Goal: Use online tool/utility: Utilize a website feature to perform a specific function

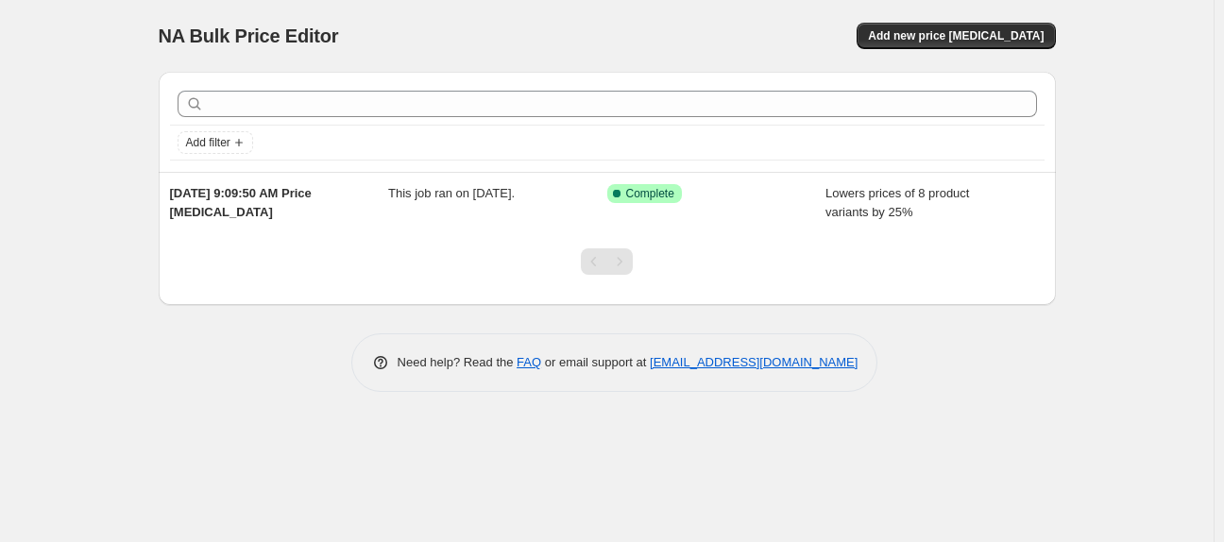
click at [1040, 54] on div "NA Bulk Price Editor. This page is ready NA Bulk Price Editor Add new price [ME…" at bounding box center [607, 36] width 897 height 72
click at [1025, 37] on span "Add new price [MEDICAL_DATA]" at bounding box center [956, 35] width 176 height 15
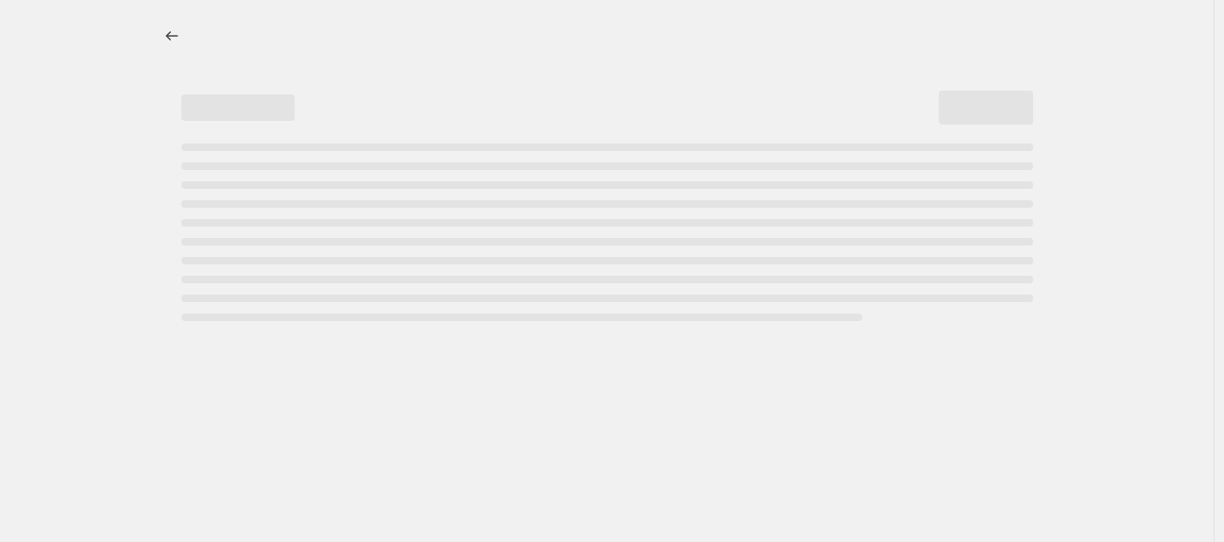
select select "percentage"
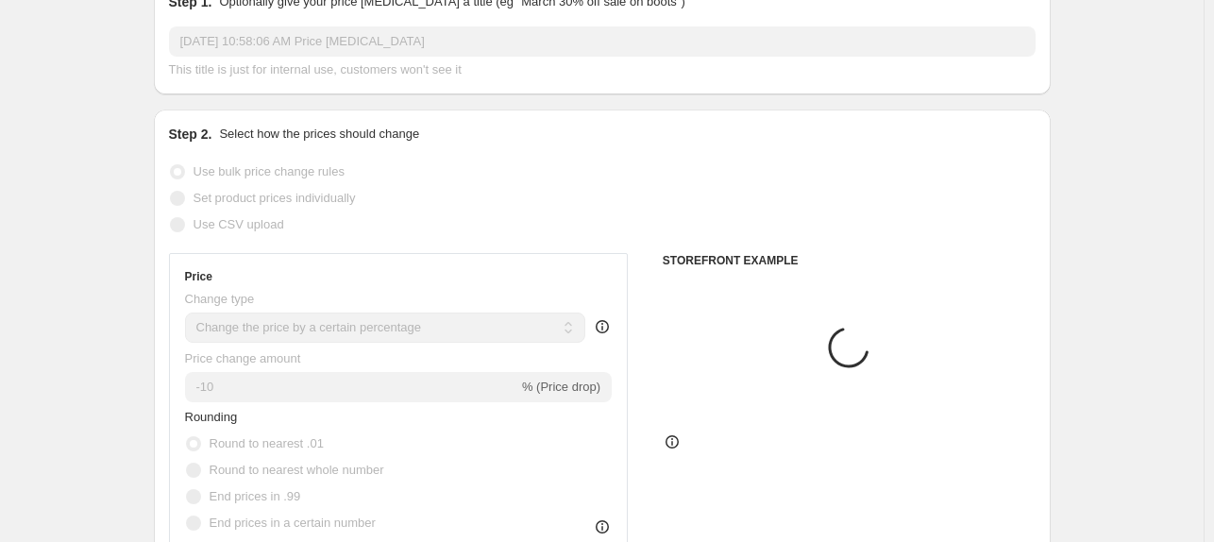
scroll to position [189, 0]
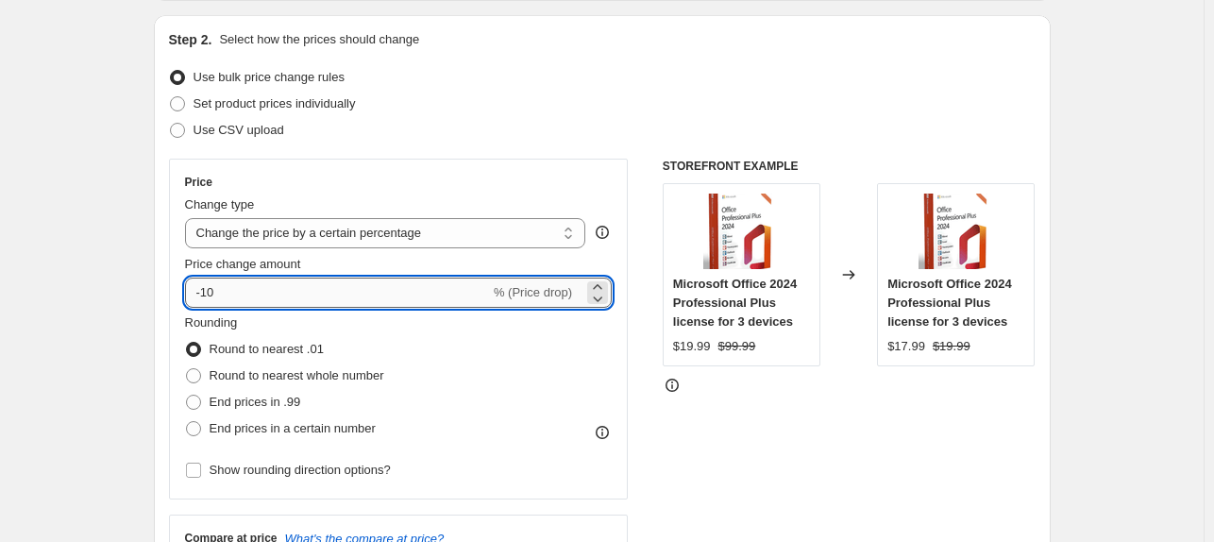
click at [206, 296] on input "-10" at bounding box center [337, 293] width 305 height 30
type input "-15"
click at [903, 465] on div "STOREFRONT EXAMPLE Microsoft Office 2024 Professional Plus license for 3 device…" at bounding box center [849, 390] width 373 height 463
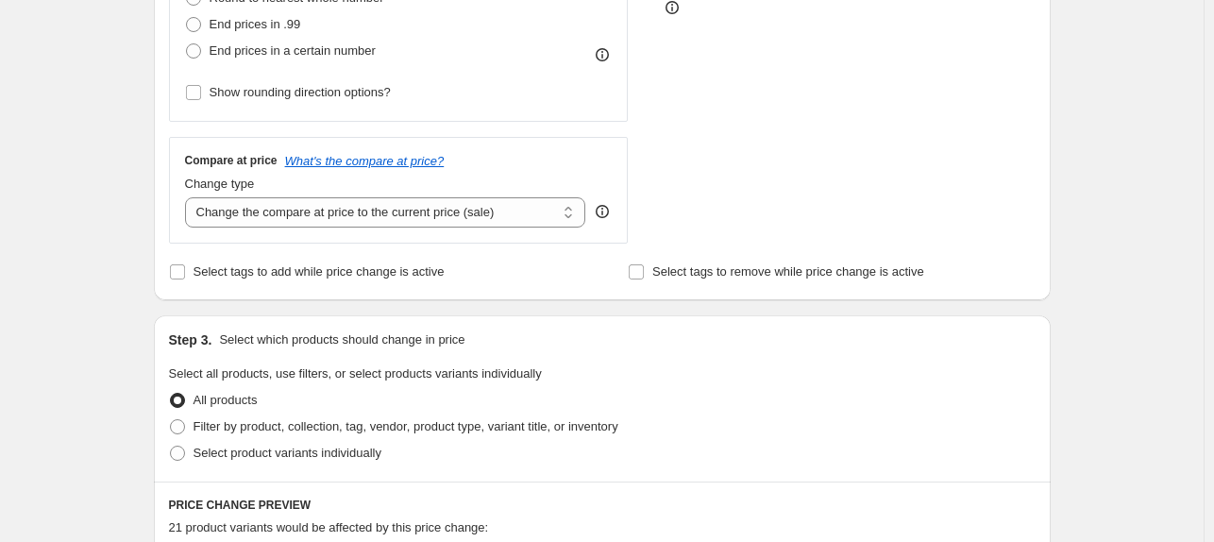
scroll to position [472, 0]
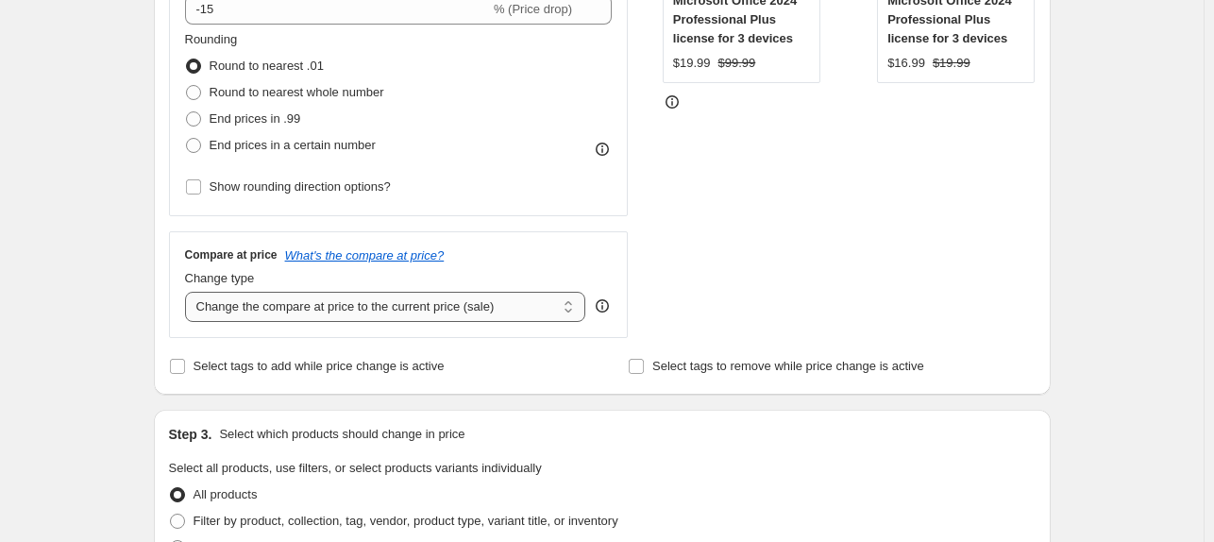
click at [294, 311] on select "Change the compare at price to the current price (sale) Change the compare at p…" at bounding box center [385, 307] width 401 height 30
select select "remove"
click at [189, 292] on select "Change the compare at price to the current price (sale) Change the compare at p…" at bounding box center [385, 307] width 401 height 30
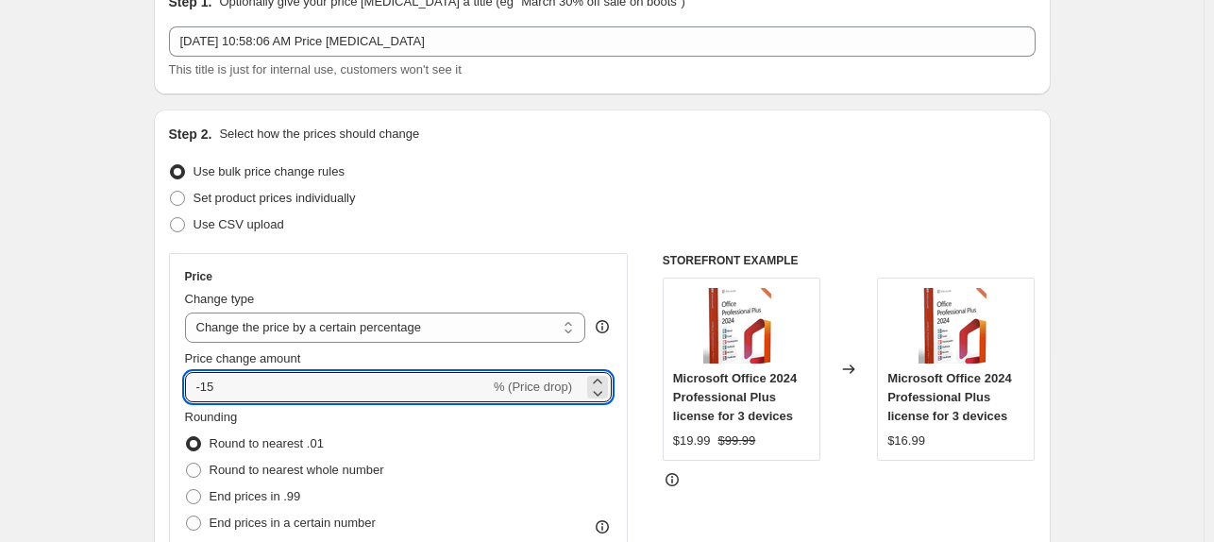
drag, startPoint x: 210, startPoint y: 394, endPoint x: 463, endPoint y: 343, distance: 258.1
click at [463, 343] on div "Price Change type Change the price to a certain amount Change the price by a ce…" at bounding box center [399, 423] width 428 height 309
type input "-17"
click at [733, 197] on div "Set product prices individually" at bounding box center [602, 198] width 867 height 26
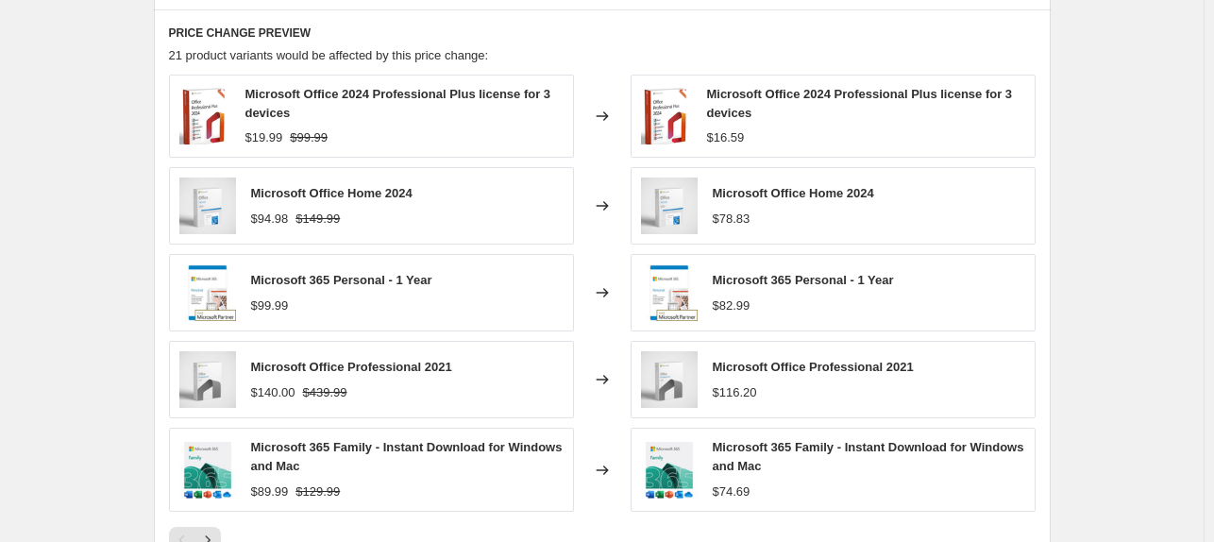
scroll to position [1356, 0]
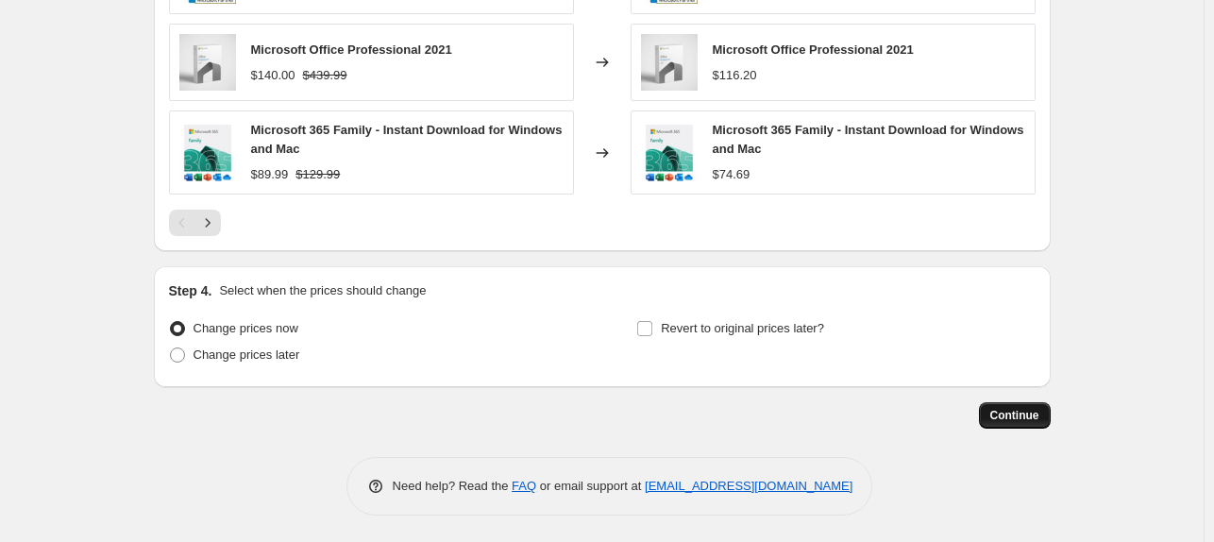
click at [998, 424] on button "Continue" at bounding box center [1015, 415] width 72 height 26
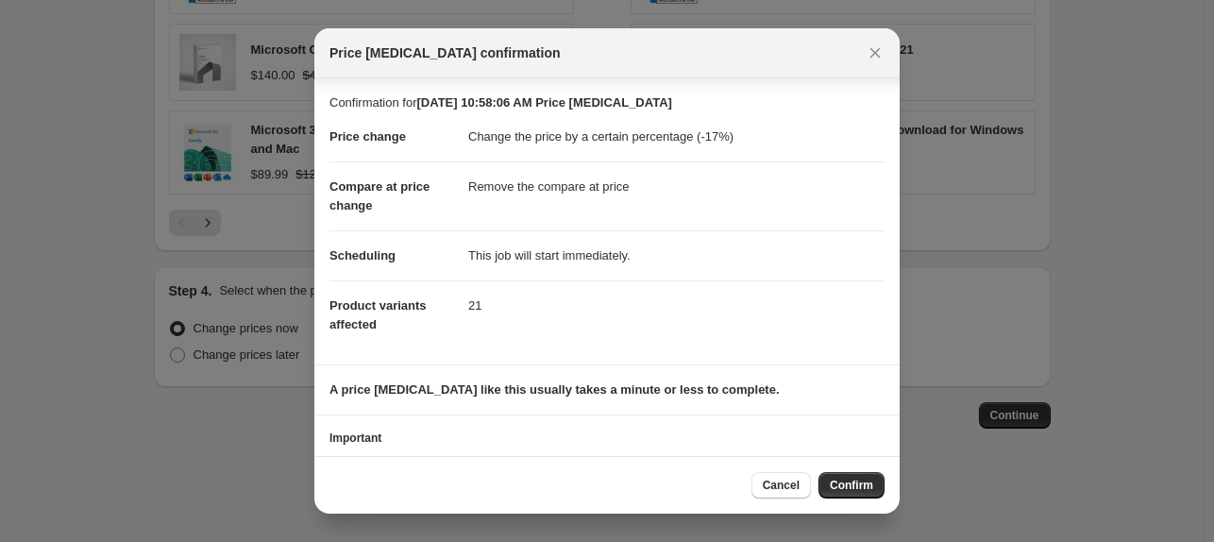
scroll to position [77, 0]
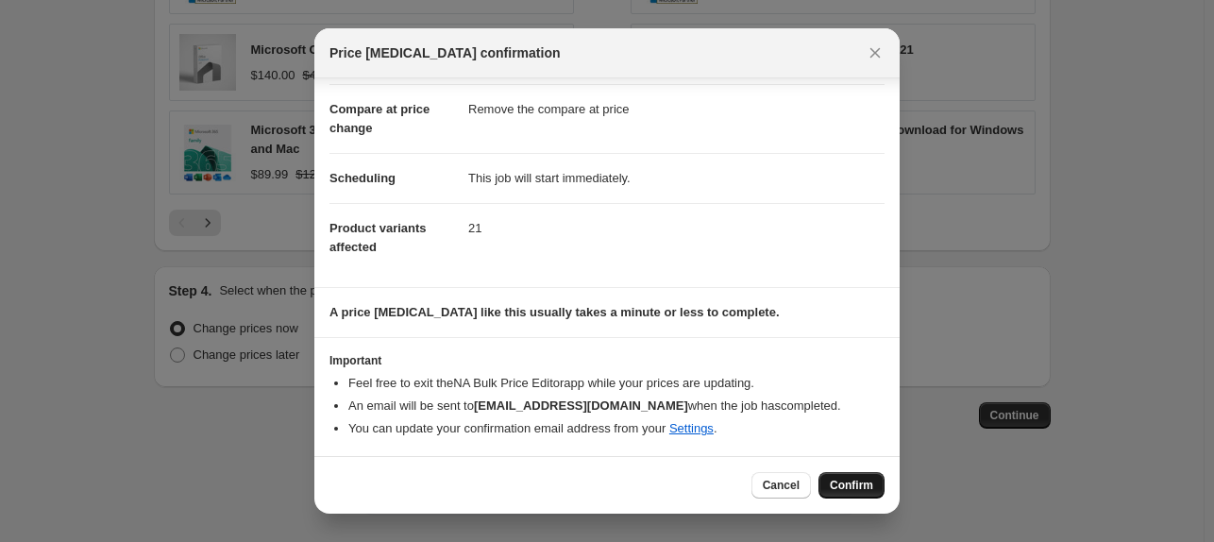
click at [871, 484] on span "Confirm" at bounding box center [851, 485] width 43 height 15
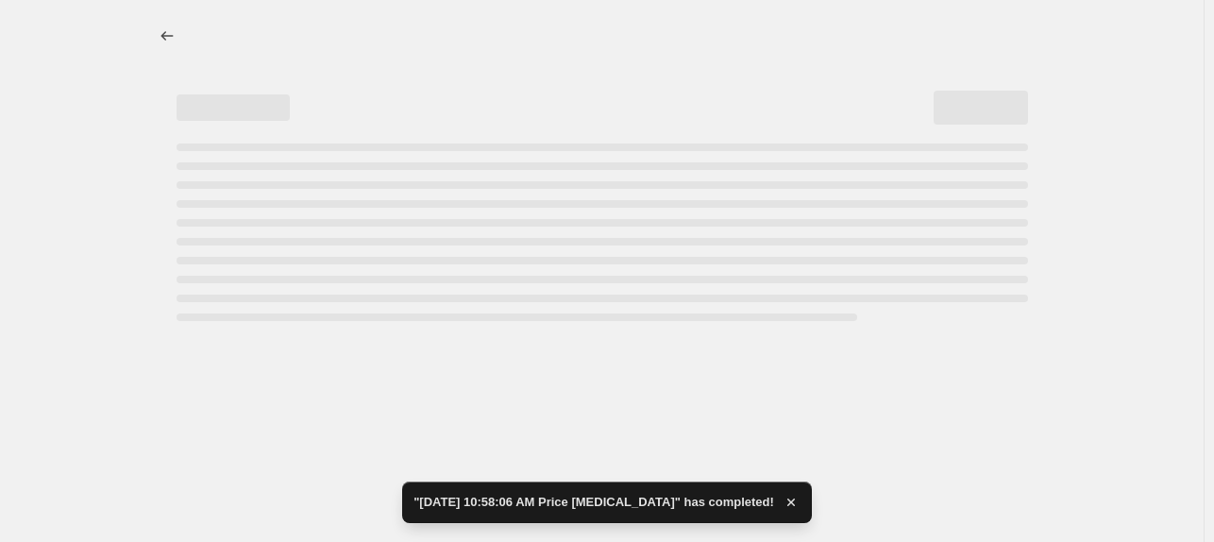
select select "percentage"
select select "remove"
